Goal: Transaction & Acquisition: Purchase product/service

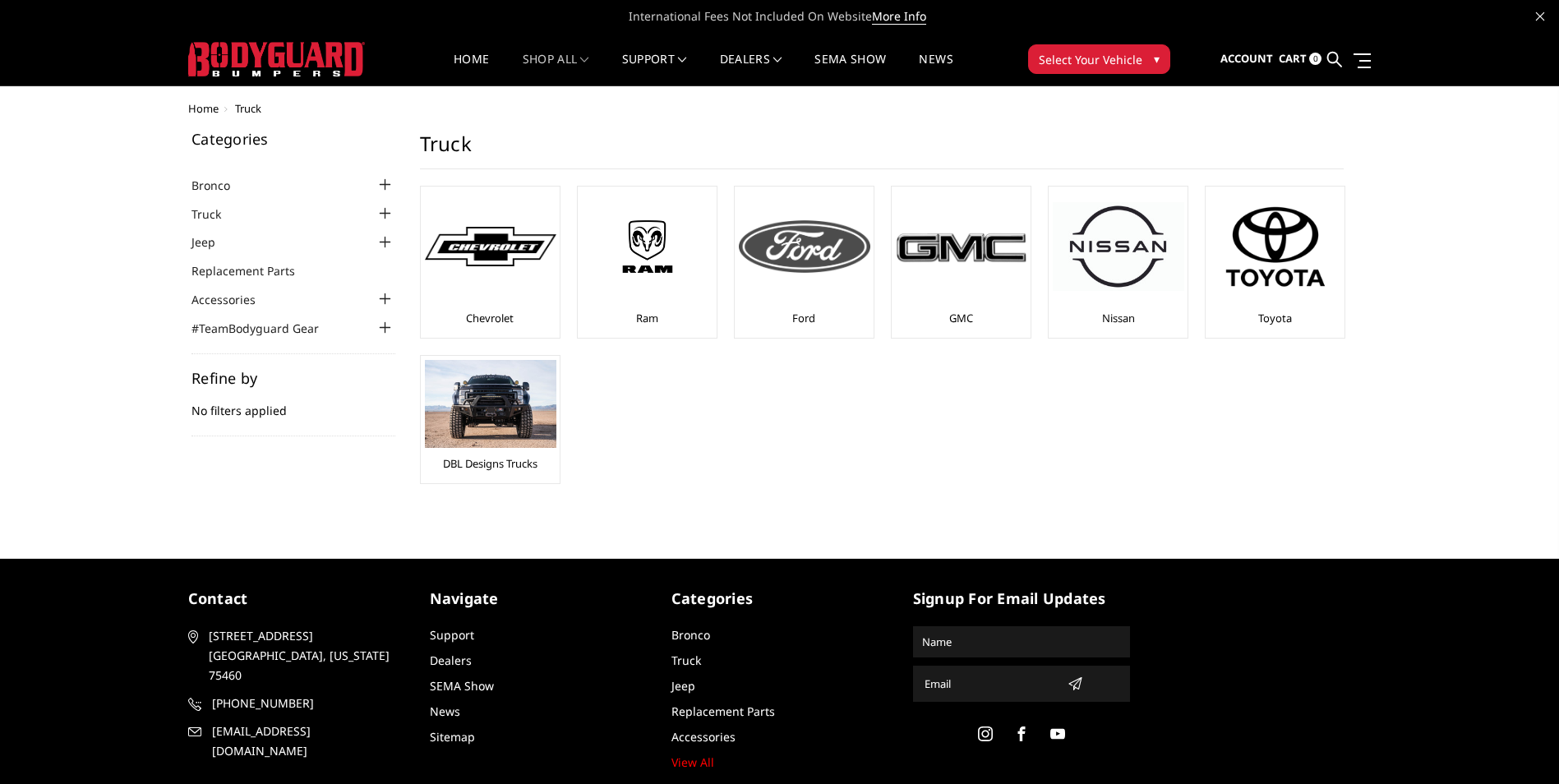
click at [831, 298] on div at bounding box center [804, 246] width 132 height 111
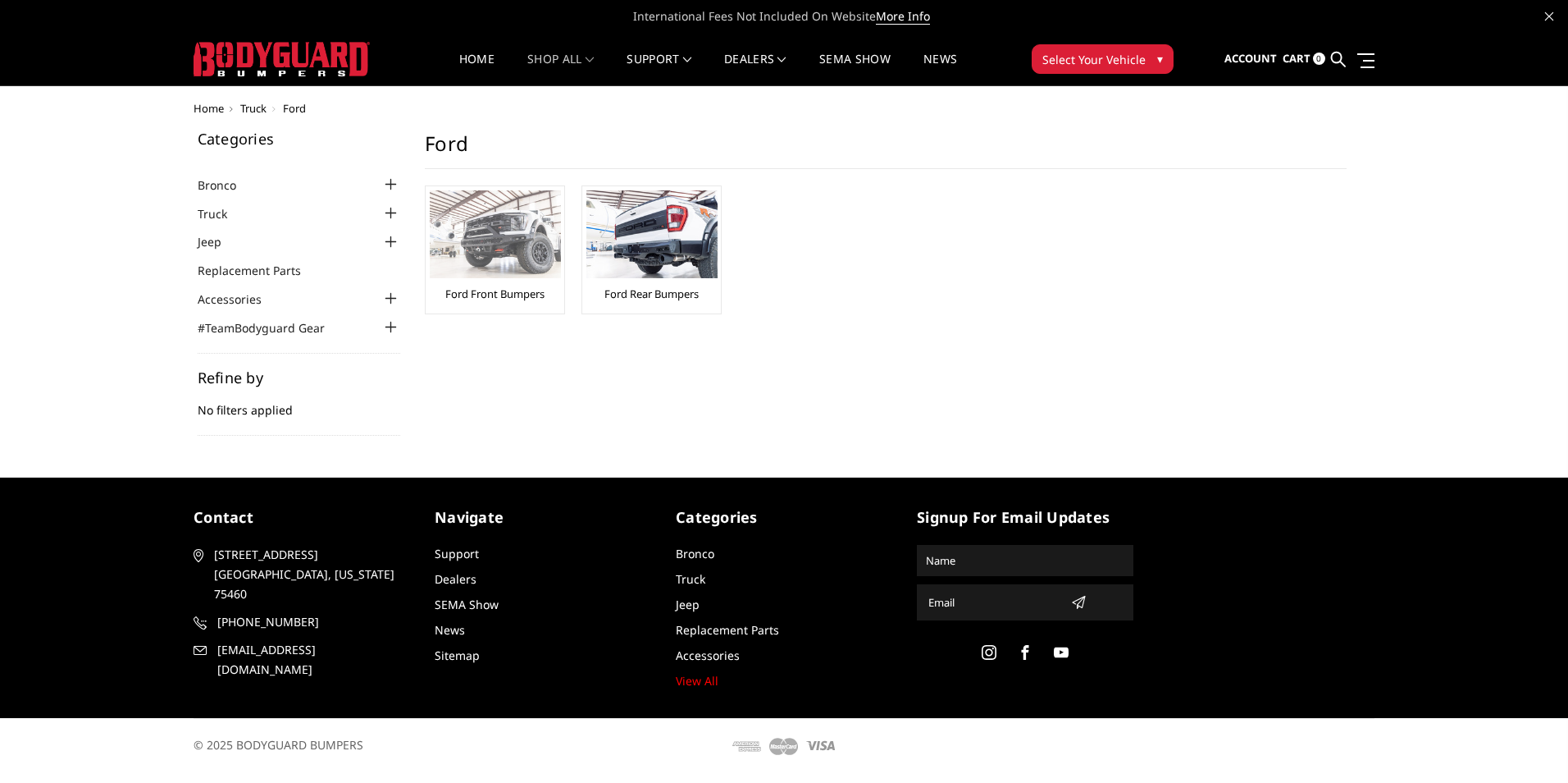
click at [503, 256] on img at bounding box center [495, 234] width 131 height 88
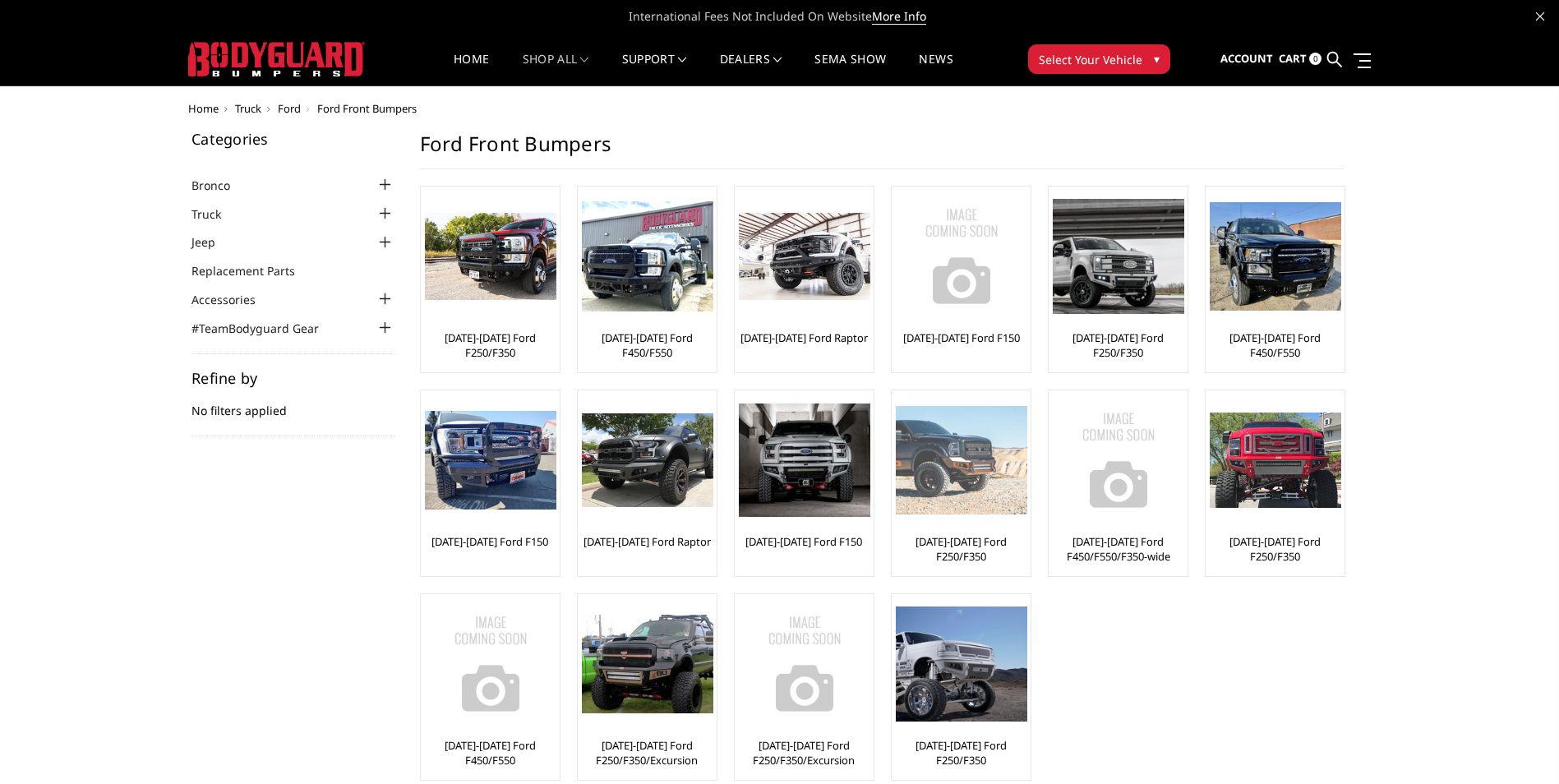
click at [950, 539] on link "[DATE]-[DATE] Ford F250/F350" at bounding box center [961, 548] width 131 height 30
